Goal: Transaction & Acquisition: Purchase product/service

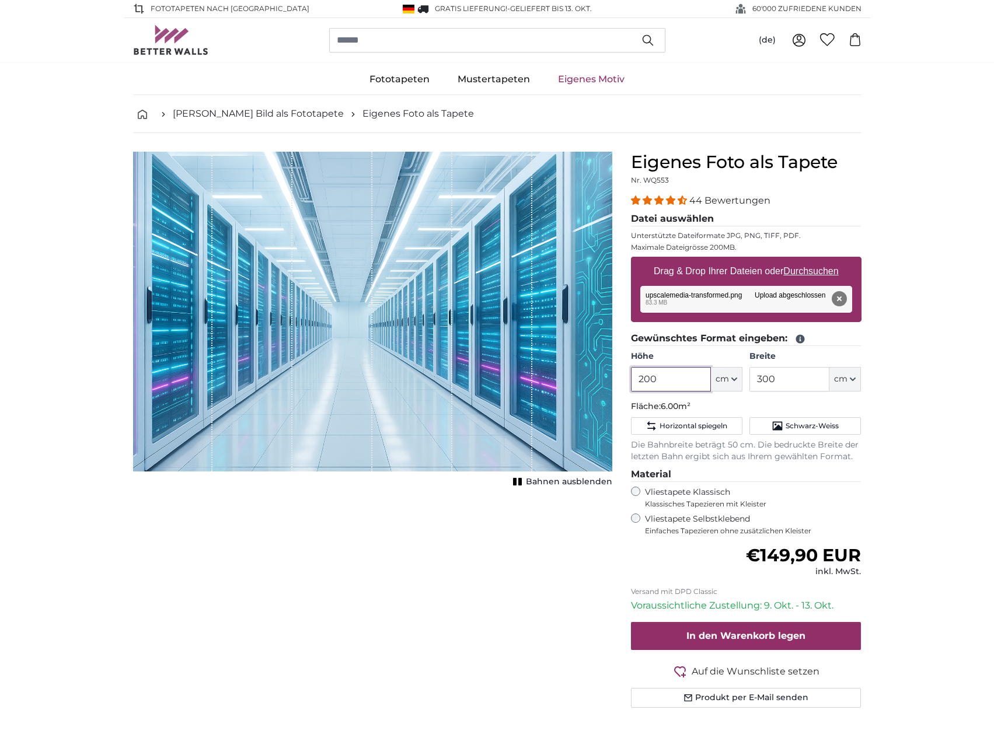
click at [666, 386] on input "200" at bounding box center [671, 379] width 80 height 25
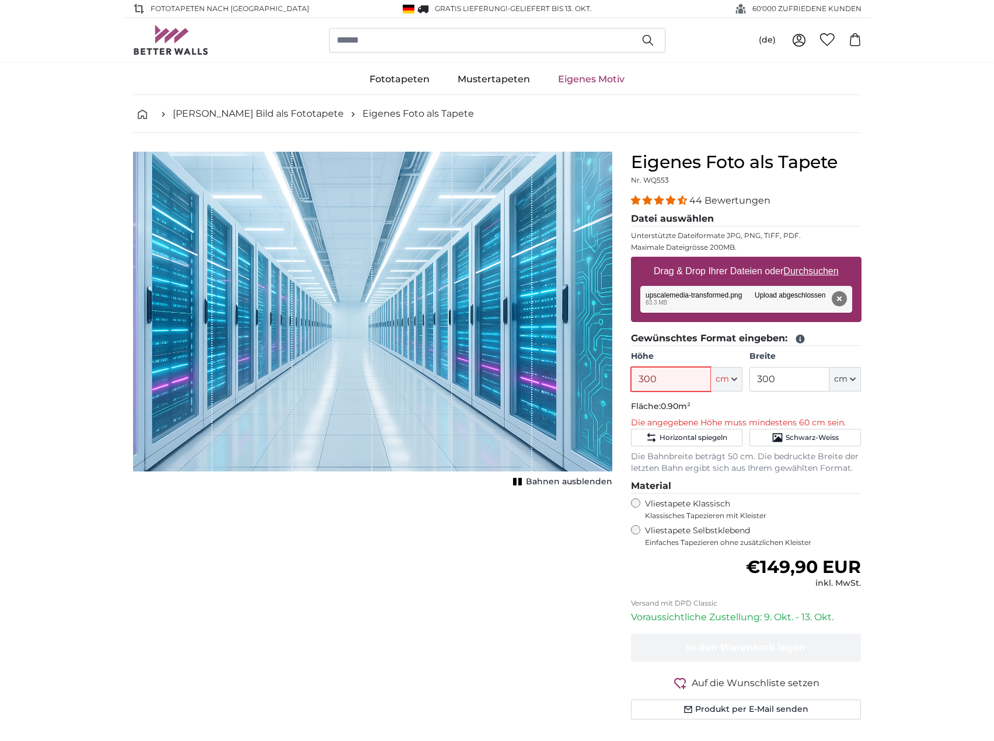
type input "300"
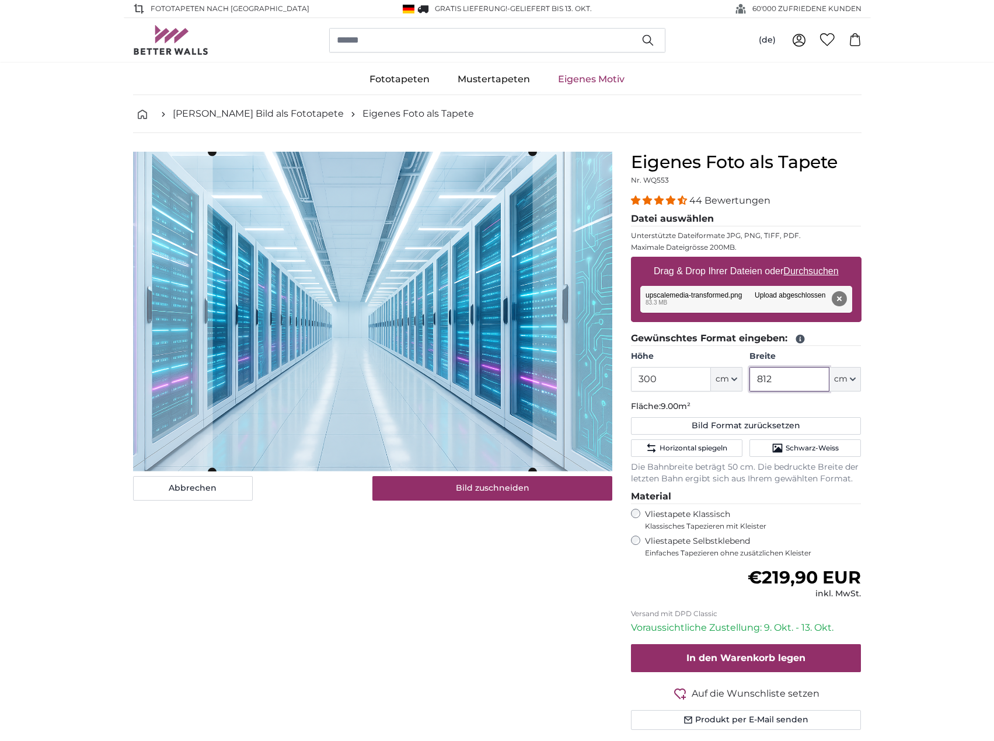
type input "812"
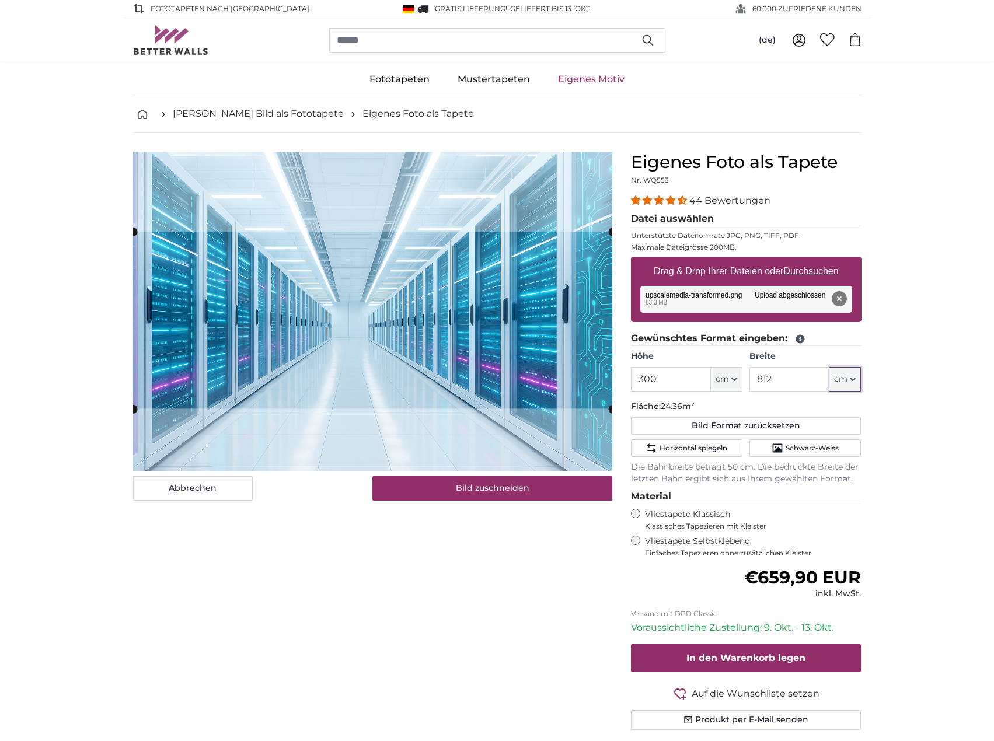
click at [429, 330] on cropper-handle at bounding box center [372, 320] width 479 height 177
click at [499, 397] on cropper-handle at bounding box center [372, 315] width 479 height 177
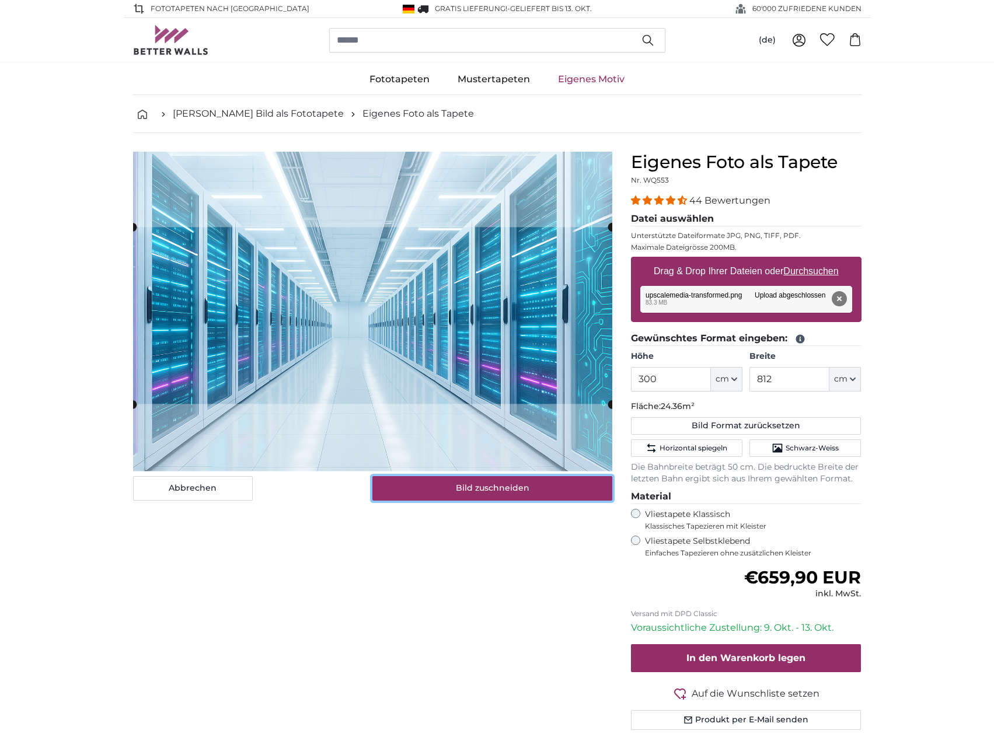
drag, startPoint x: 534, startPoint y: 493, endPoint x: 560, endPoint y: 487, distance: 26.9
click at [534, 493] on button "Bild zuschneiden" at bounding box center [492, 488] width 240 height 25
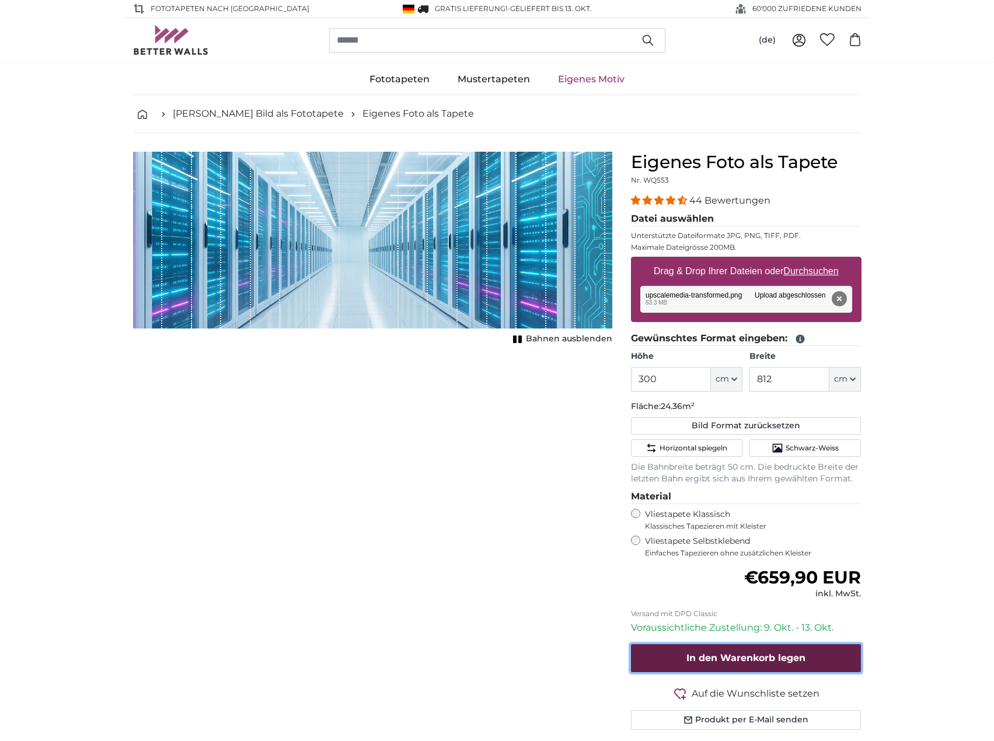
click at [774, 659] on span "In den Warenkorb legen" at bounding box center [745, 657] width 119 height 11
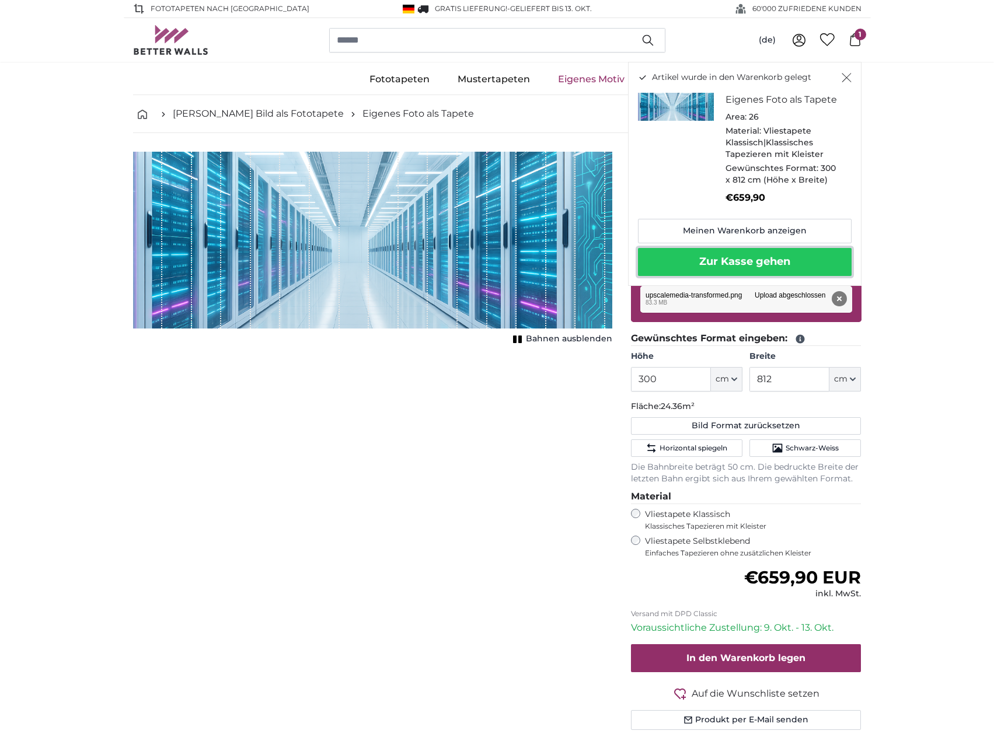
click at [767, 267] on button "Zur Kasse gehen" at bounding box center [745, 262] width 214 height 28
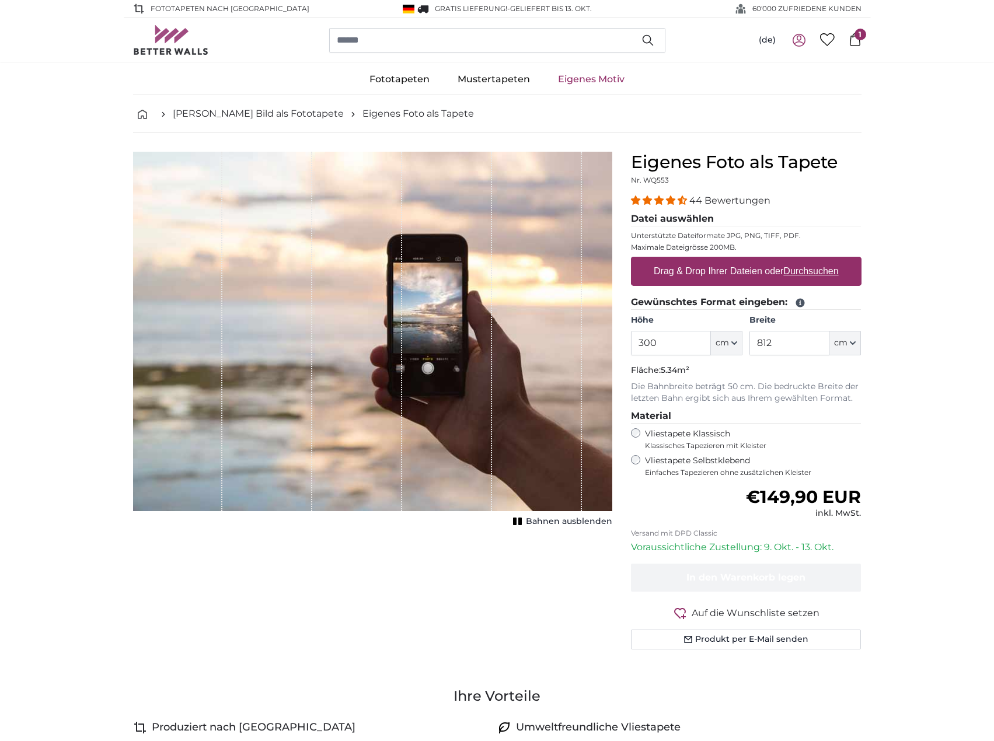
click at [734, 272] on label "Drag & Drop Ihrer Dateien oder Durchsuchen" at bounding box center [746, 271] width 194 height 23
click at [734, 260] on input "Drag & Drop Ihrer Dateien oder Durchsuchen" at bounding box center [746, 259] width 230 height 4
type input "**********"
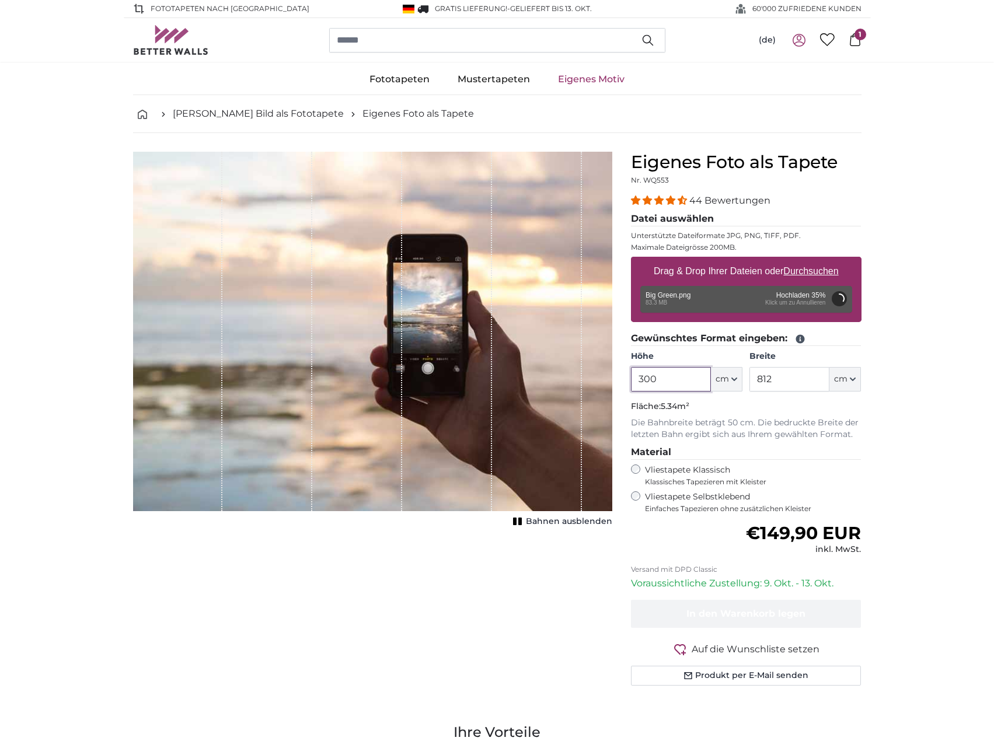
click at [672, 382] on input "300" at bounding box center [671, 379] width 80 height 25
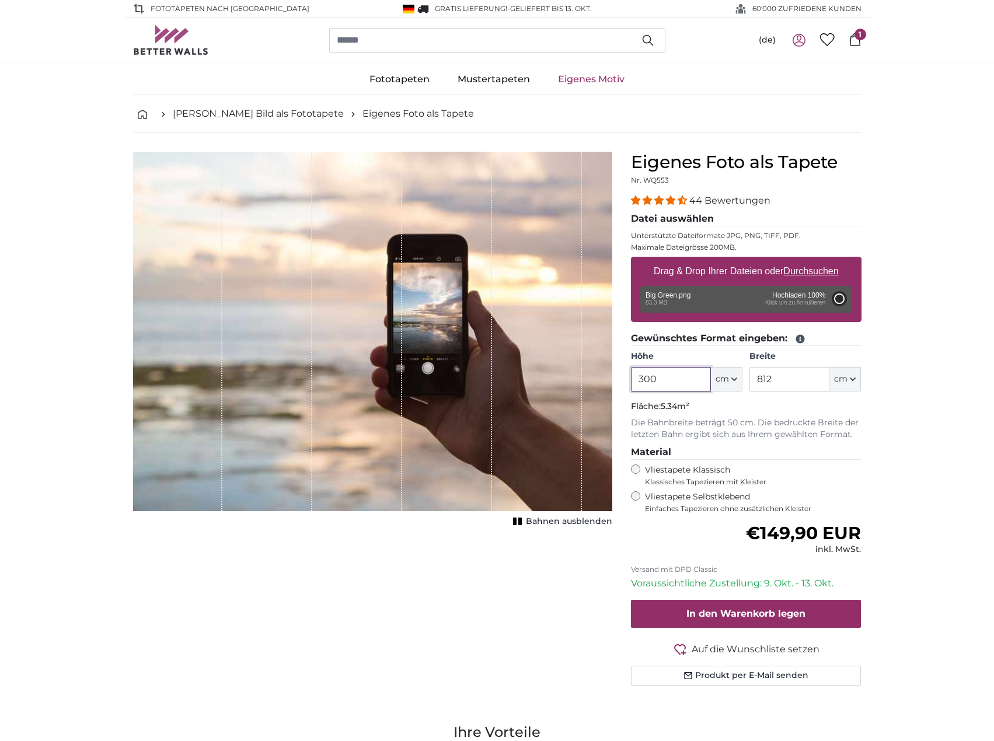
type input "200"
type input "300"
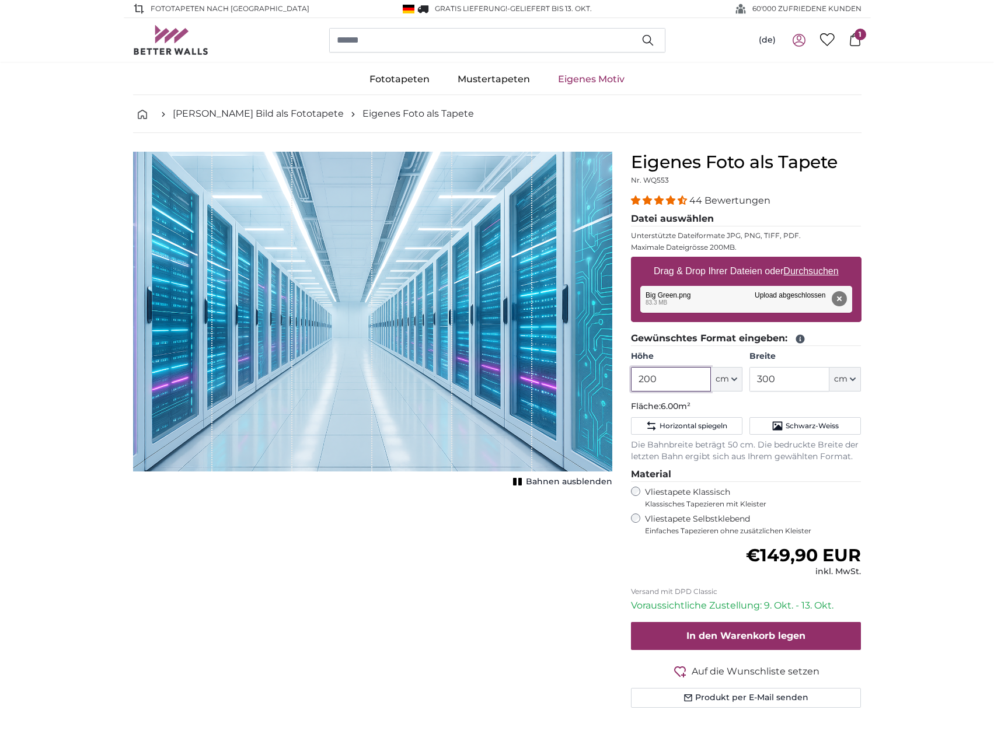
click at [664, 380] on input "200" at bounding box center [671, 379] width 80 height 25
type input "300"
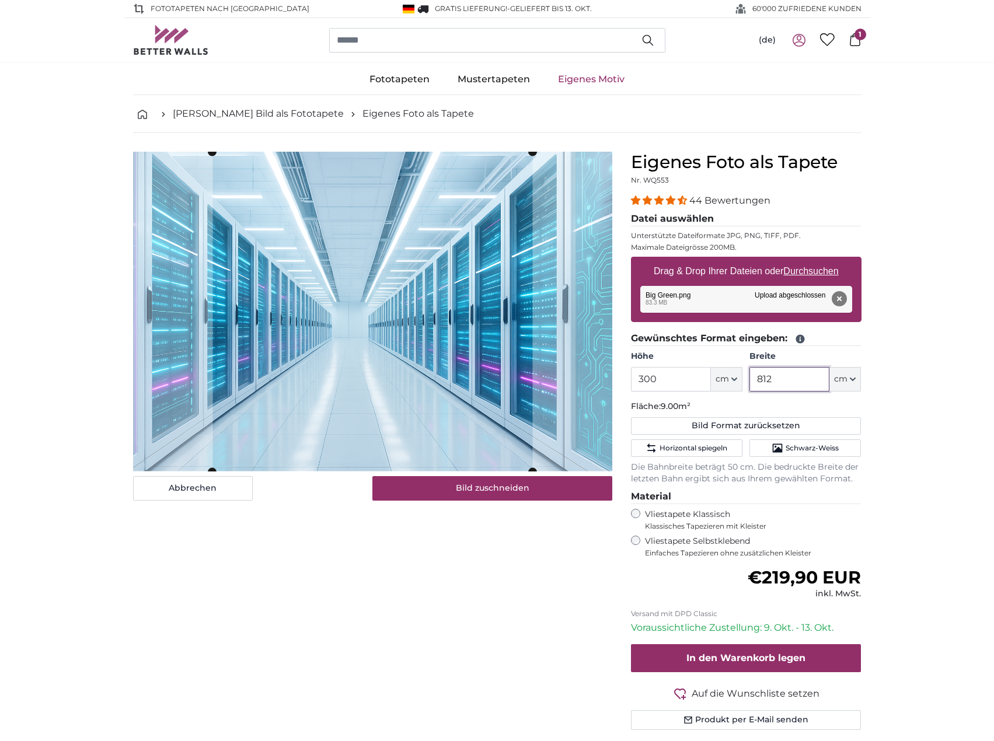
type input "812"
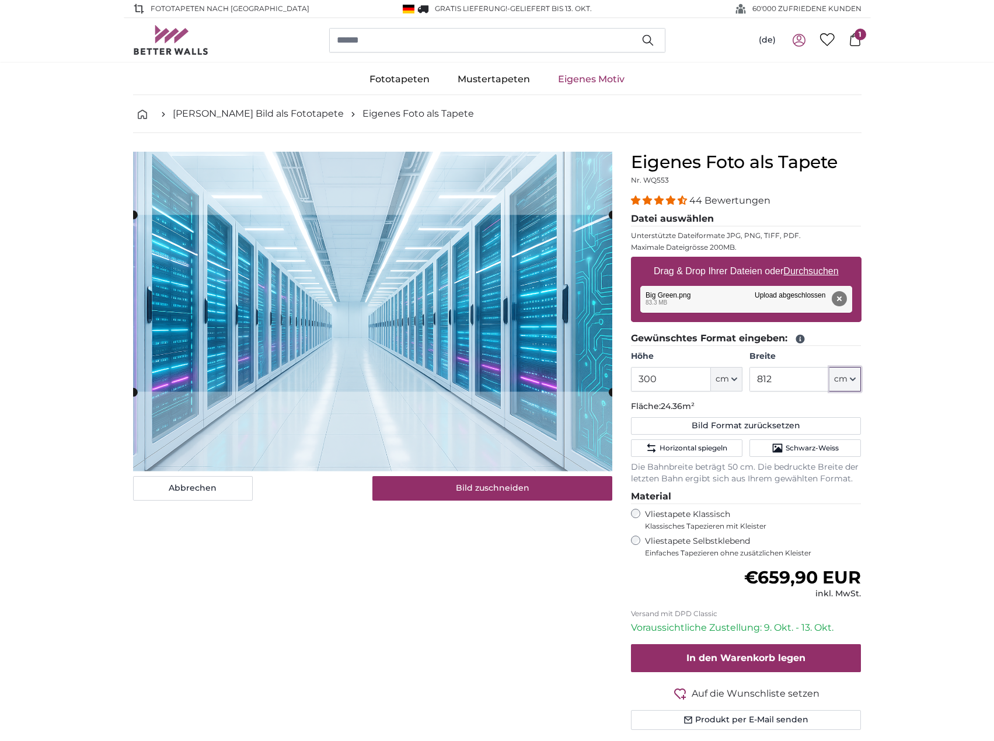
click at [503, 370] on cropper-handle at bounding box center [372, 303] width 479 height 177
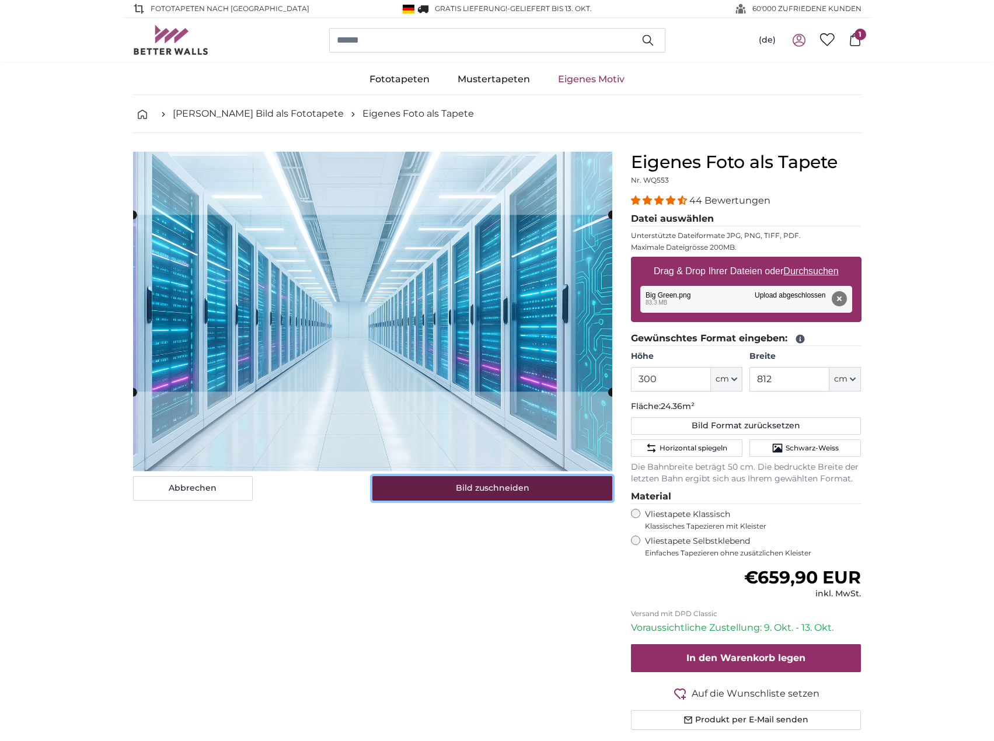
click at [520, 491] on button "Bild zuschneiden" at bounding box center [492, 488] width 240 height 25
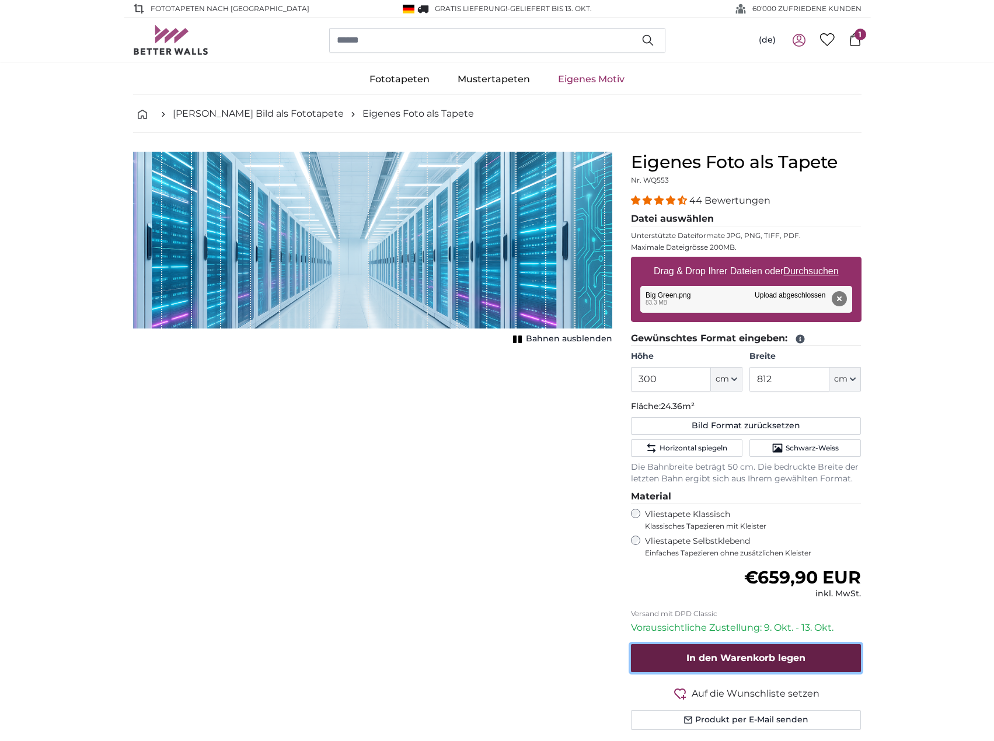
drag, startPoint x: 761, startPoint y: 657, endPoint x: 766, endPoint y: 645, distance: 12.6
click at [761, 658] on span "In den Warenkorb legen" at bounding box center [745, 657] width 119 height 11
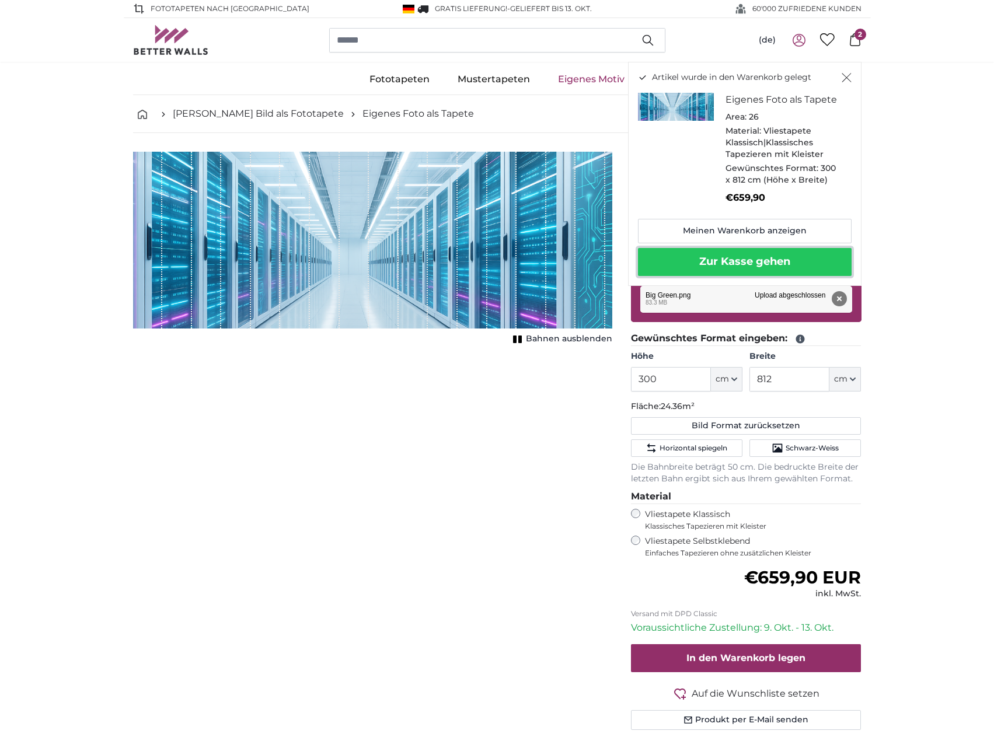
click at [793, 263] on button "Zur Kasse gehen" at bounding box center [745, 262] width 214 height 28
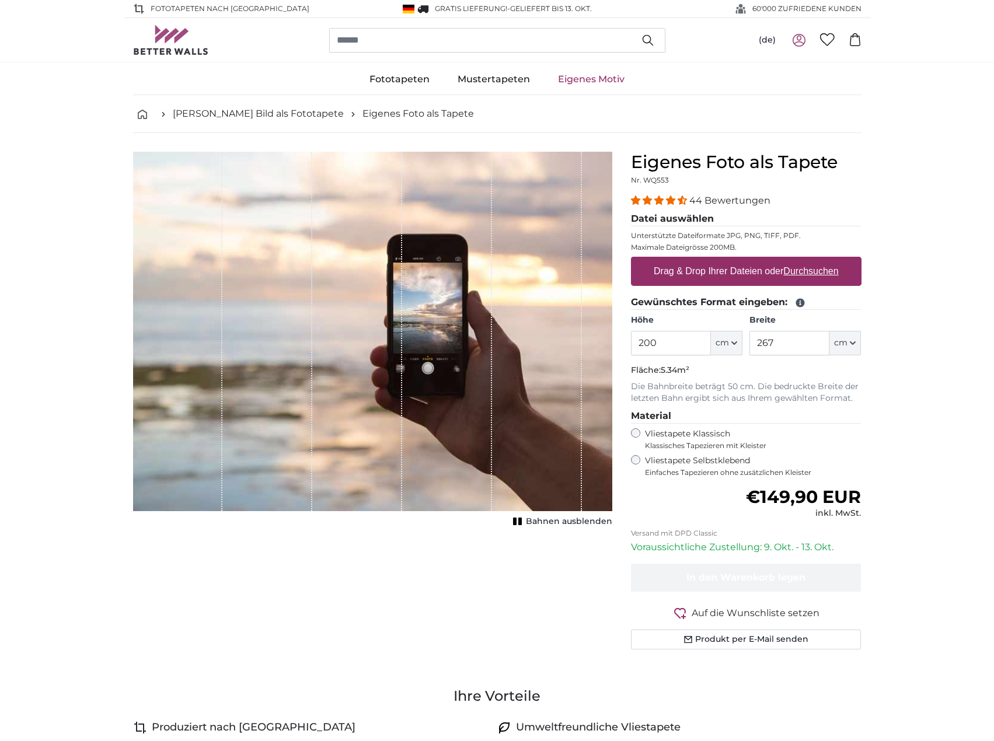
click at [705, 275] on label "Drag & Drop Ihrer Dateien oder Durchsuchen" at bounding box center [746, 271] width 194 height 23
click at [705, 260] on input "Drag & Drop Ihrer Dateien oder Durchsuchen" at bounding box center [746, 259] width 230 height 4
type input "**********"
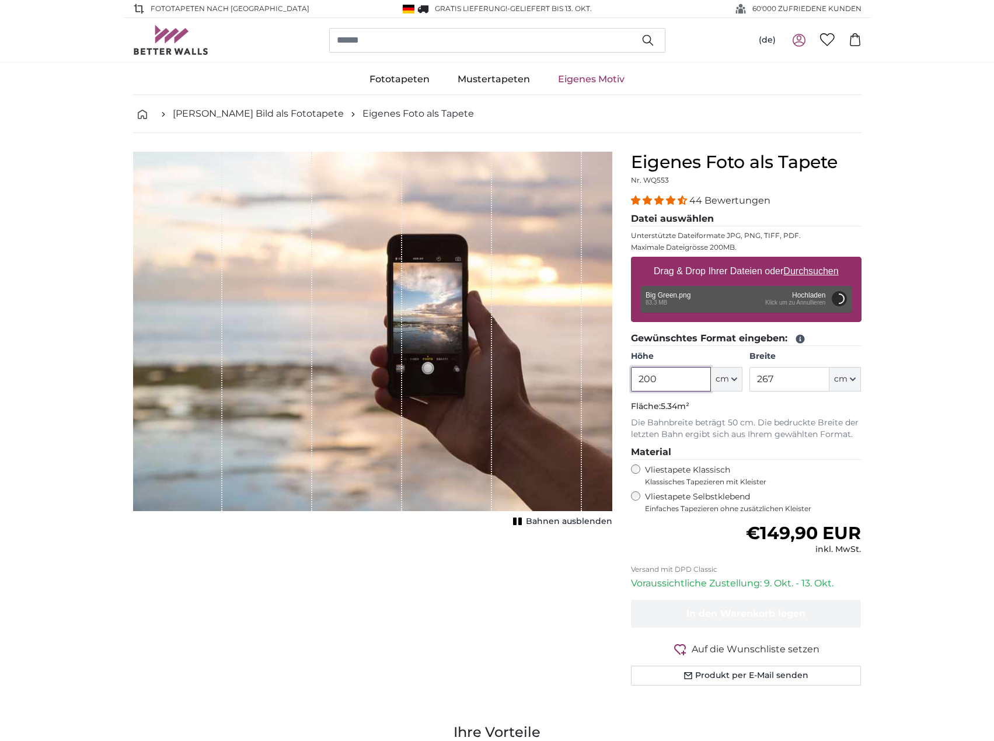
click at [667, 378] on input "200" at bounding box center [671, 379] width 80 height 25
type input "300"
type input "812"
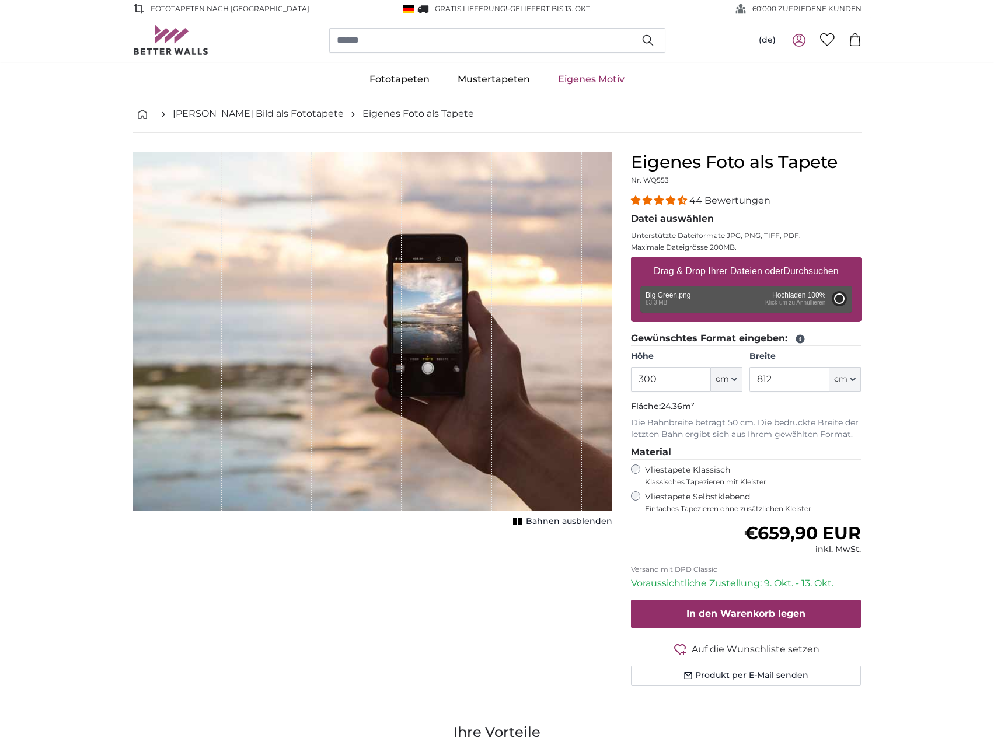
type input "200"
type input "300"
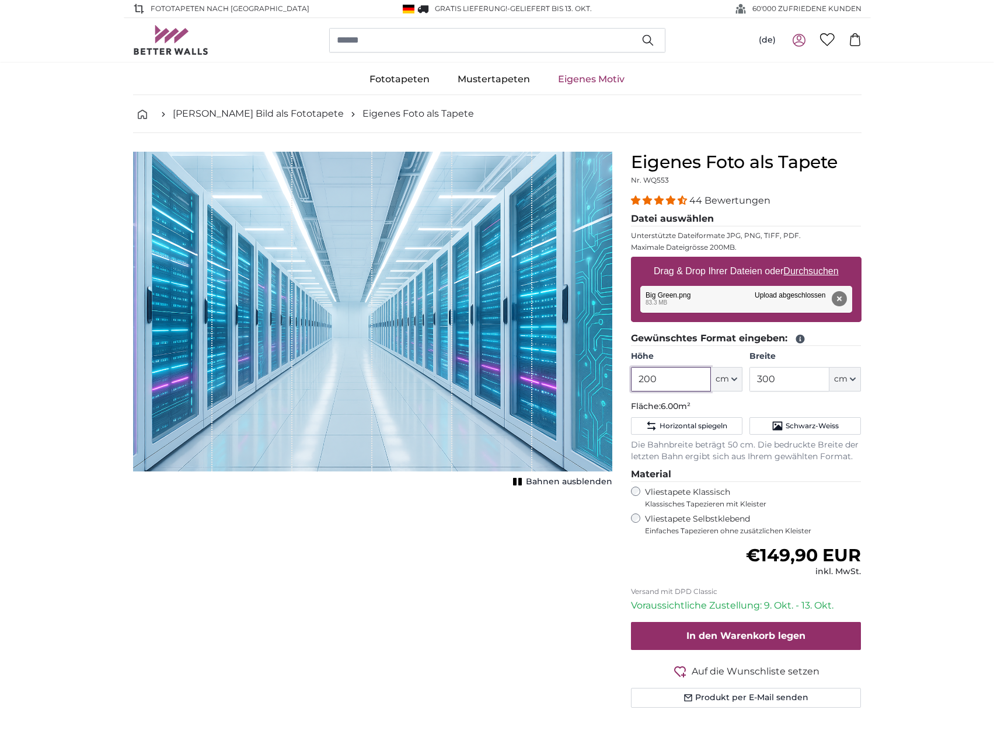
click at [653, 380] on input "200" at bounding box center [671, 379] width 80 height 25
type input "300"
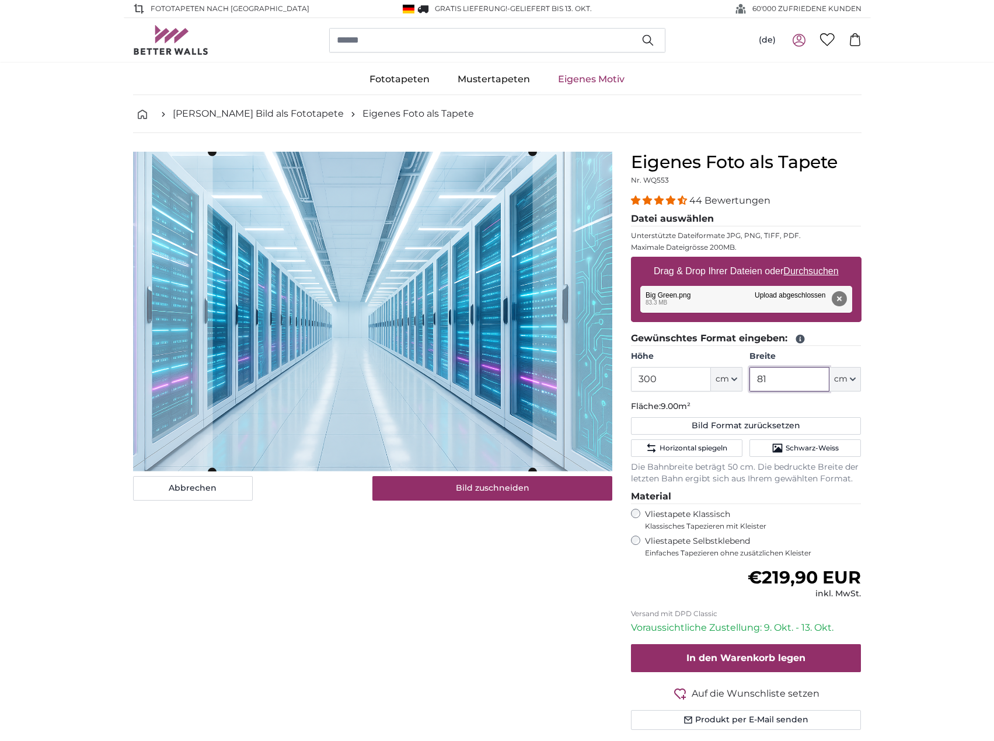
type input "812"
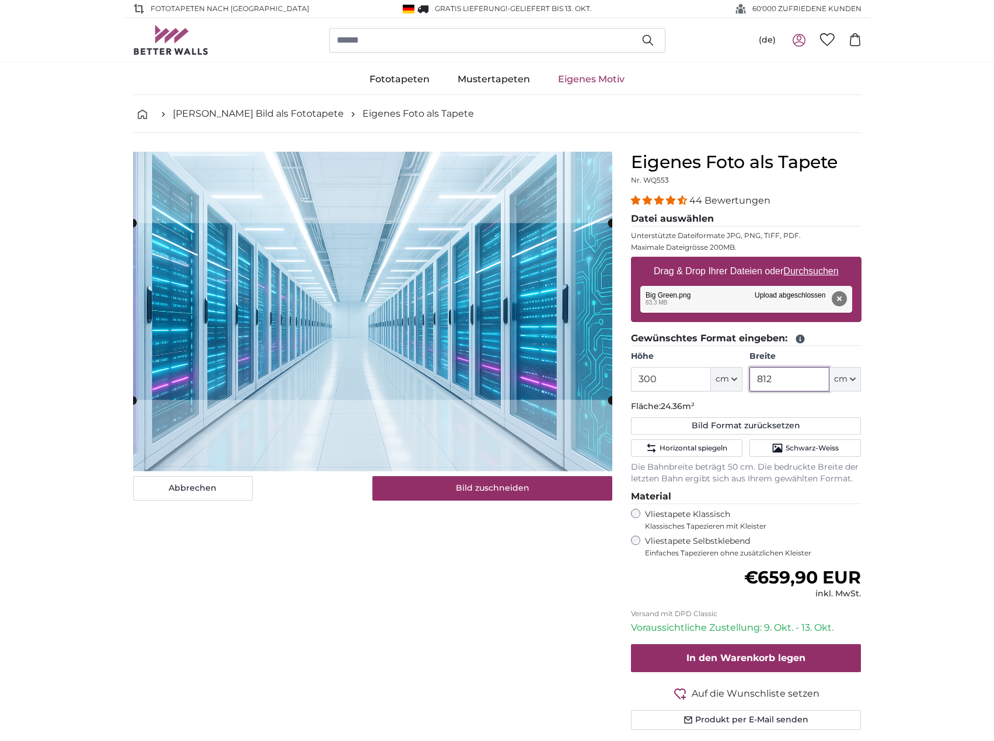
type input "812"
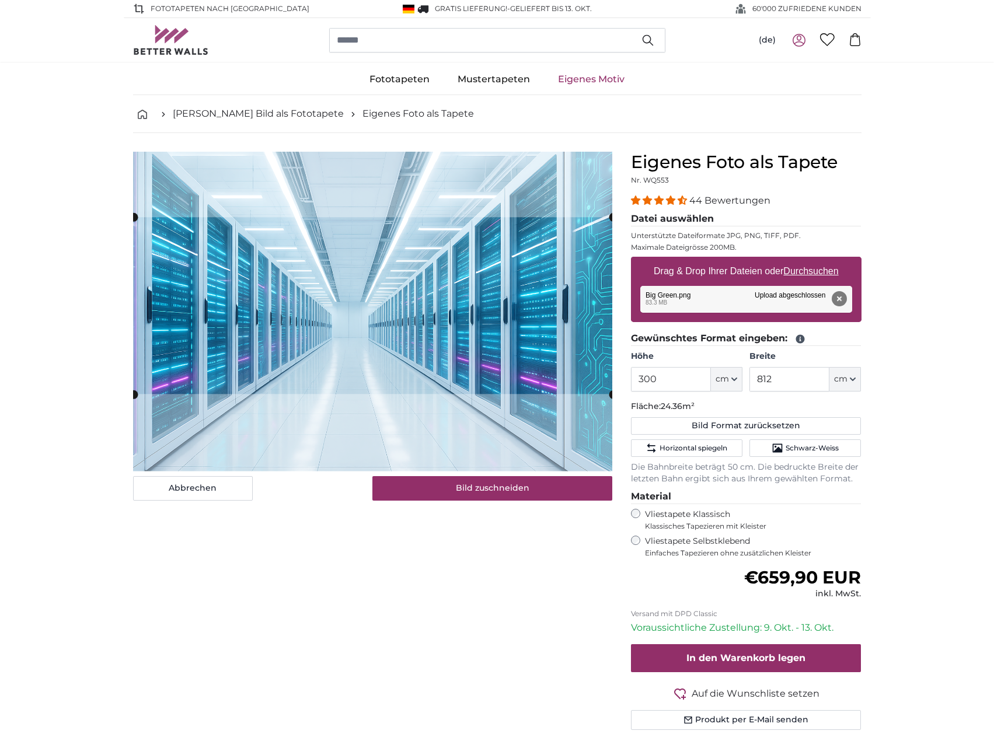
click at [490, 347] on cropper-handle at bounding box center [373, 305] width 479 height 177
click at [480, 493] on button "Bild zuschneiden" at bounding box center [492, 488] width 240 height 25
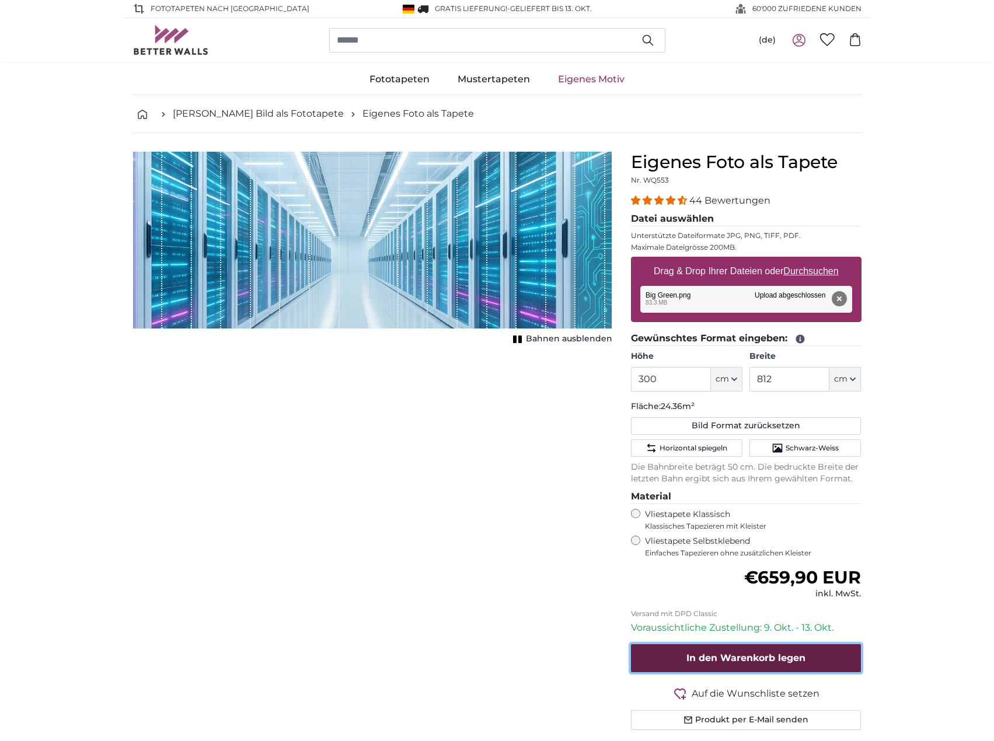
click at [814, 659] on button "In den Warenkorb legen" at bounding box center [746, 658] width 230 height 28
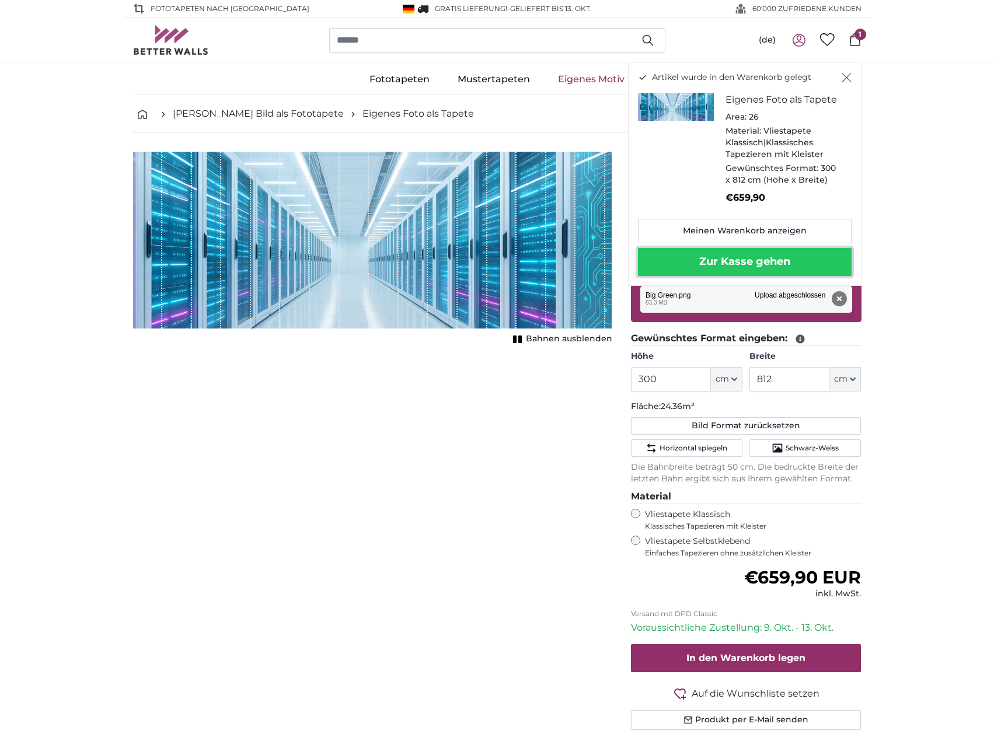
click at [765, 254] on button "Zur Kasse gehen" at bounding box center [745, 262] width 214 height 28
